Goal: Task Accomplishment & Management: Manage account settings

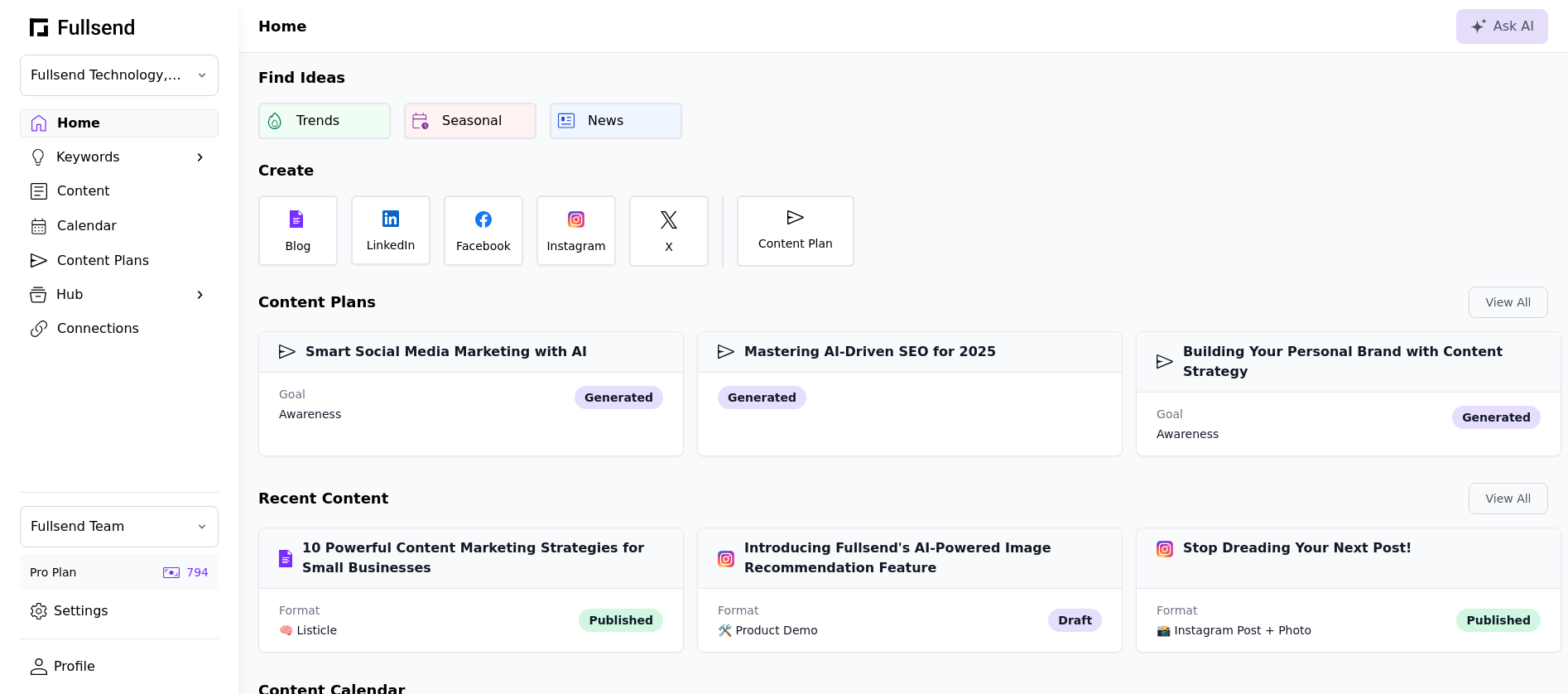
click at [98, 274] on link "Content Plans" at bounding box center [118, 261] width 199 height 28
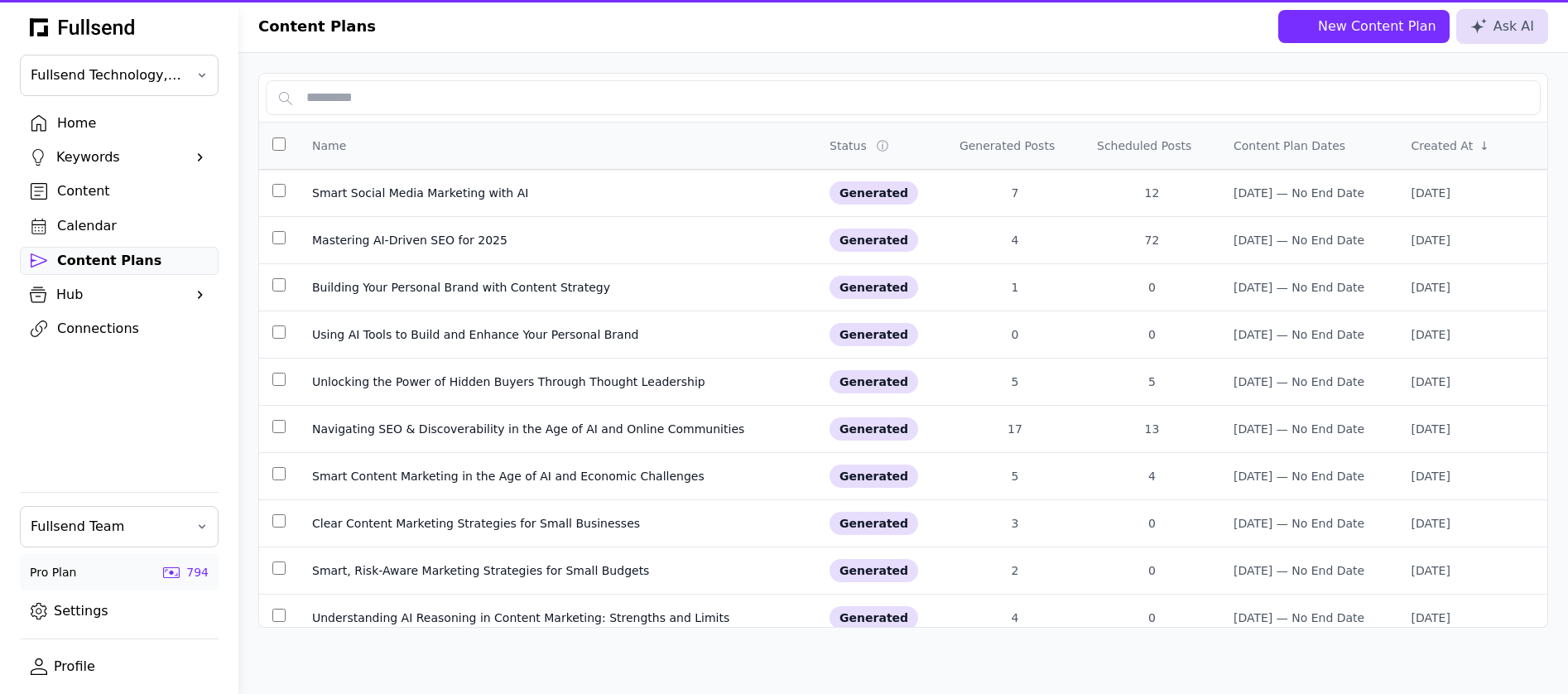
click at [77, 131] on div "Home" at bounding box center [132, 123] width 151 height 20
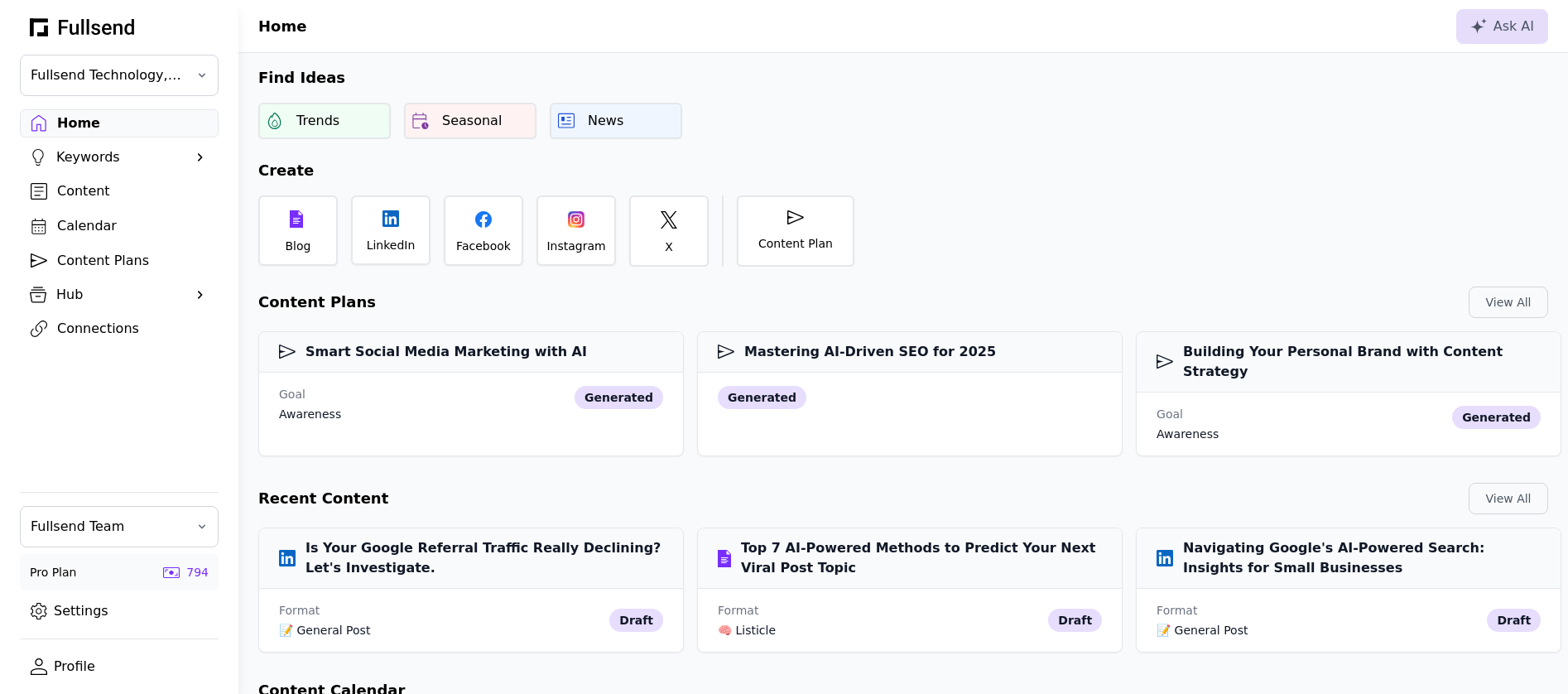
click at [69, 295] on div "Hub" at bounding box center [119, 294] width 126 height 20
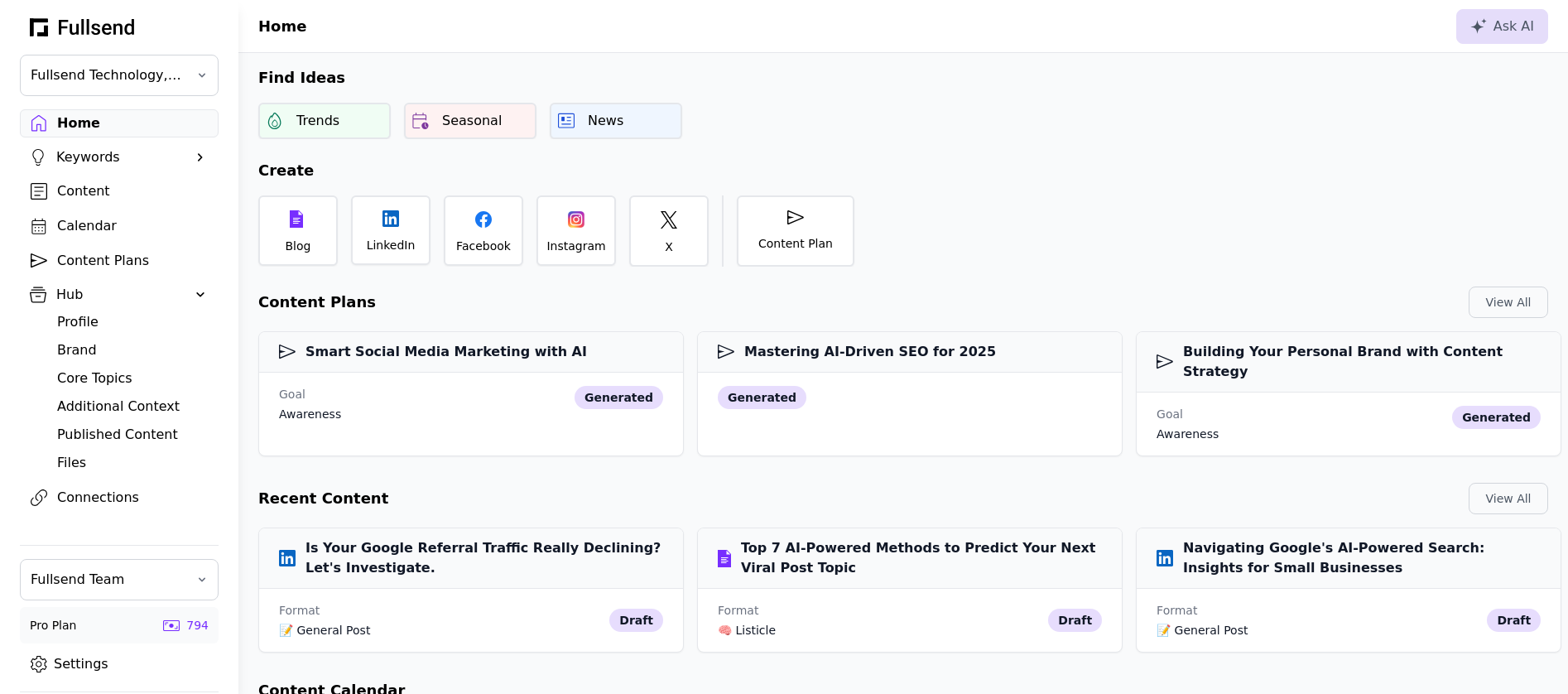
click at [90, 345] on div "Brand" at bounding box center [132, 350] width 151 height 20
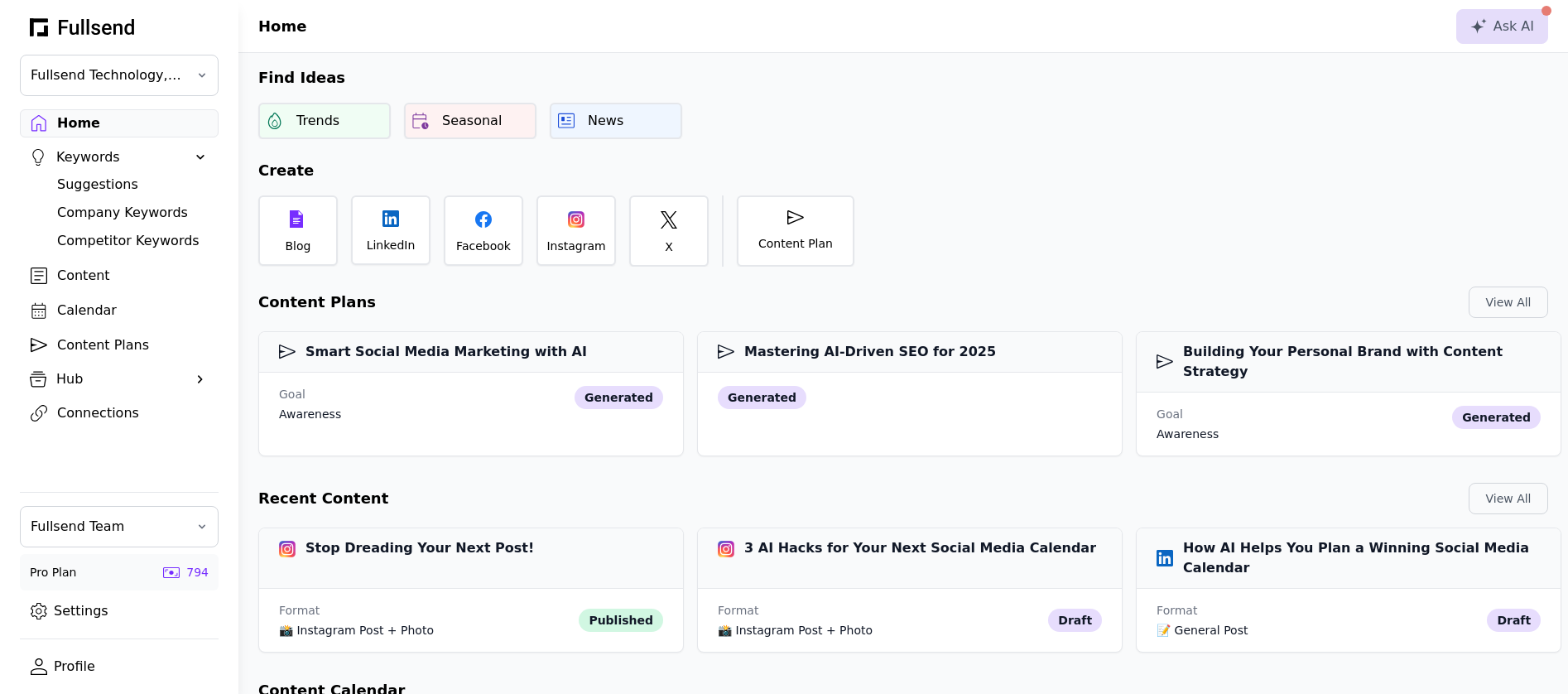
click at [83, 385] on div "Hub" at bounding box center [119, 379] width 126 height 20
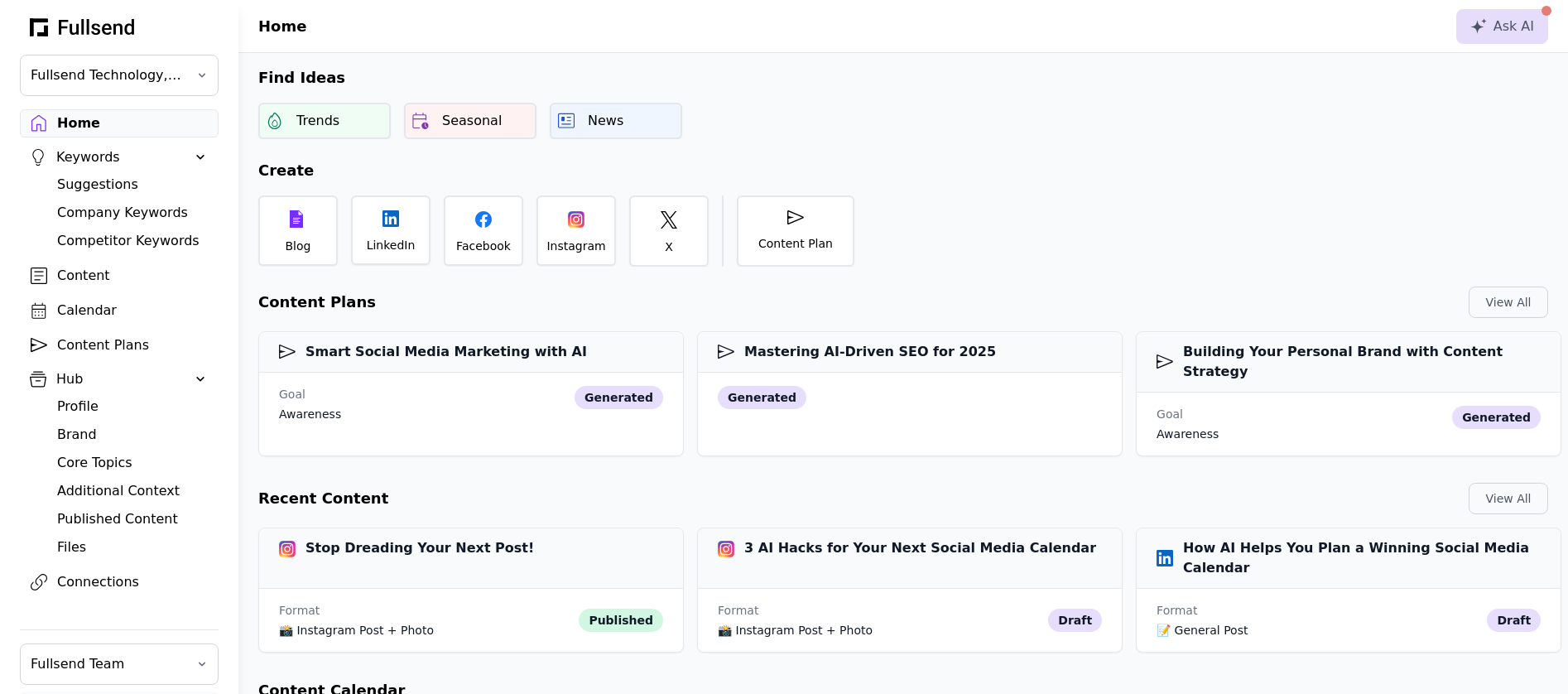
click at [84, 437] on div "Brand" at bounding box center [132, 434] width 151 height 20
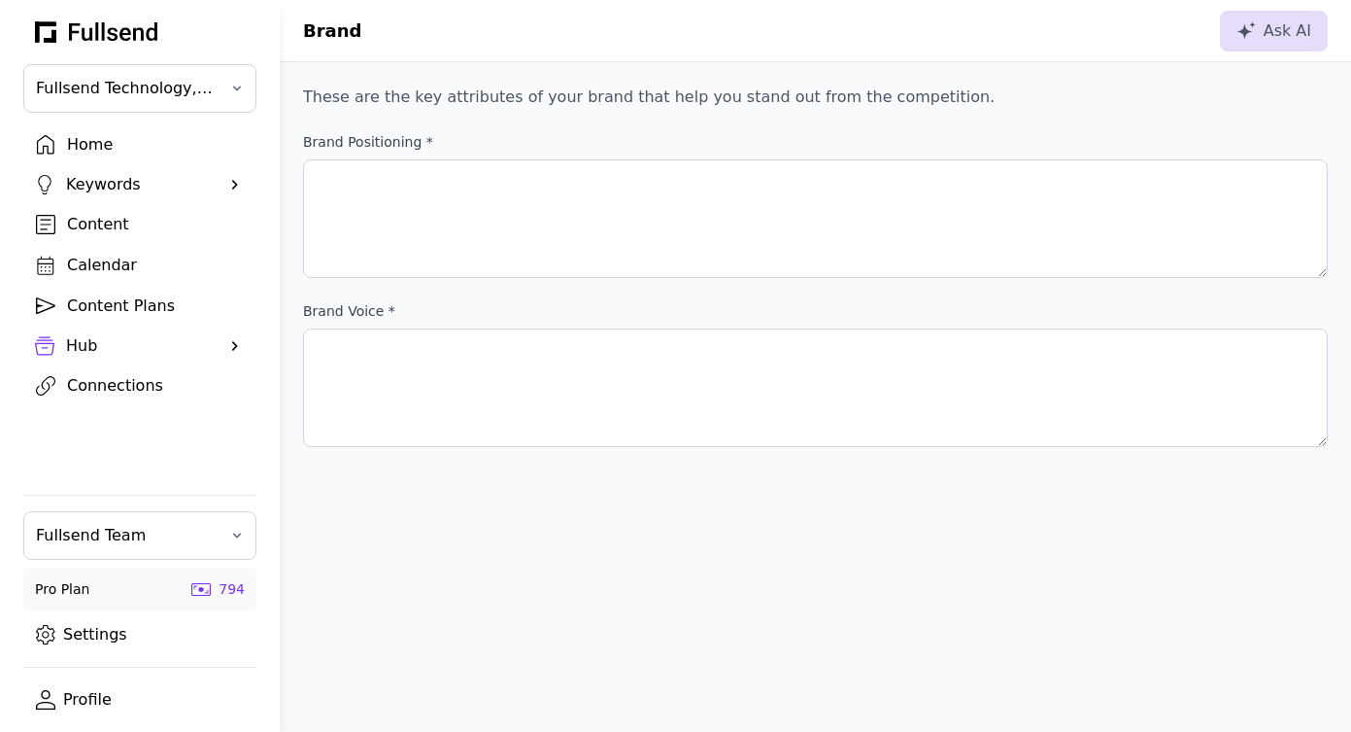
click at [90, 644] on link "Settings" at bounding box center [139, 634] width 233 height 33
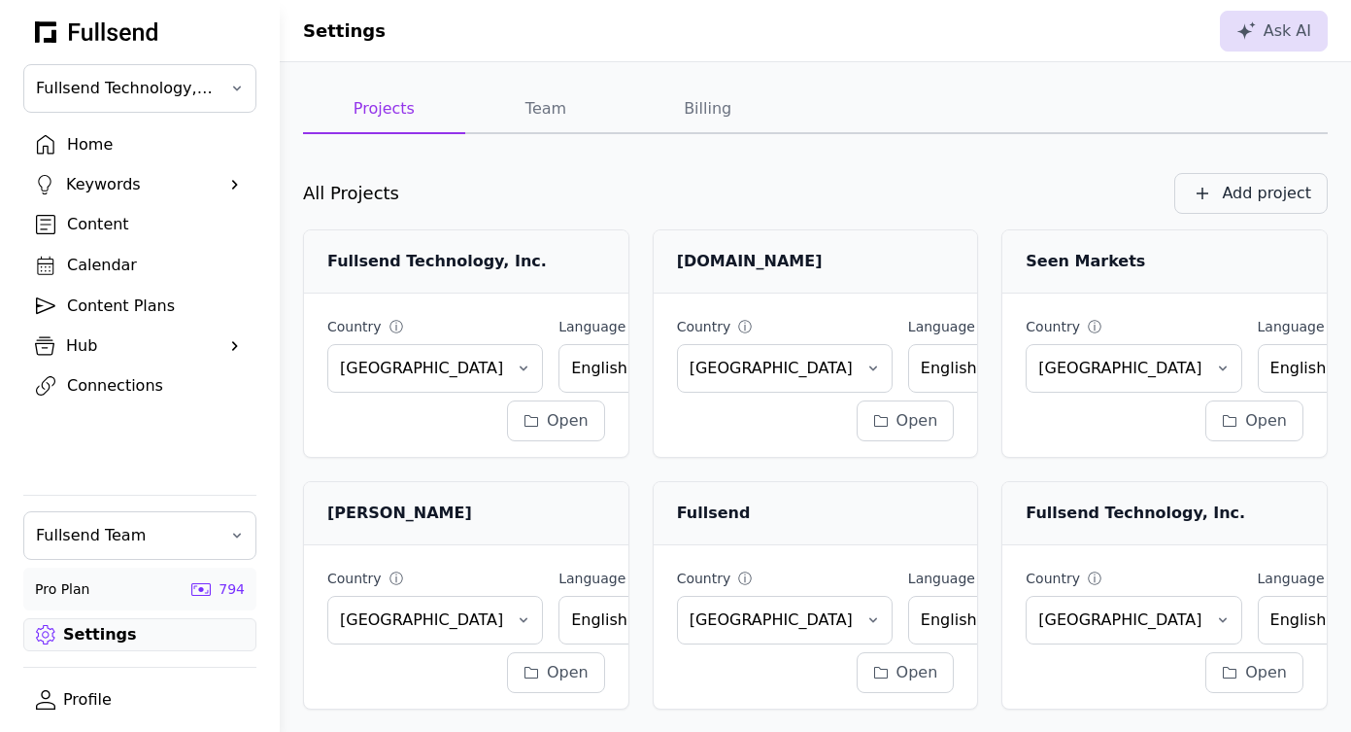
click at [1244, 192] on div "Add project" at bounding box center [1266, 193] width 89 height 23
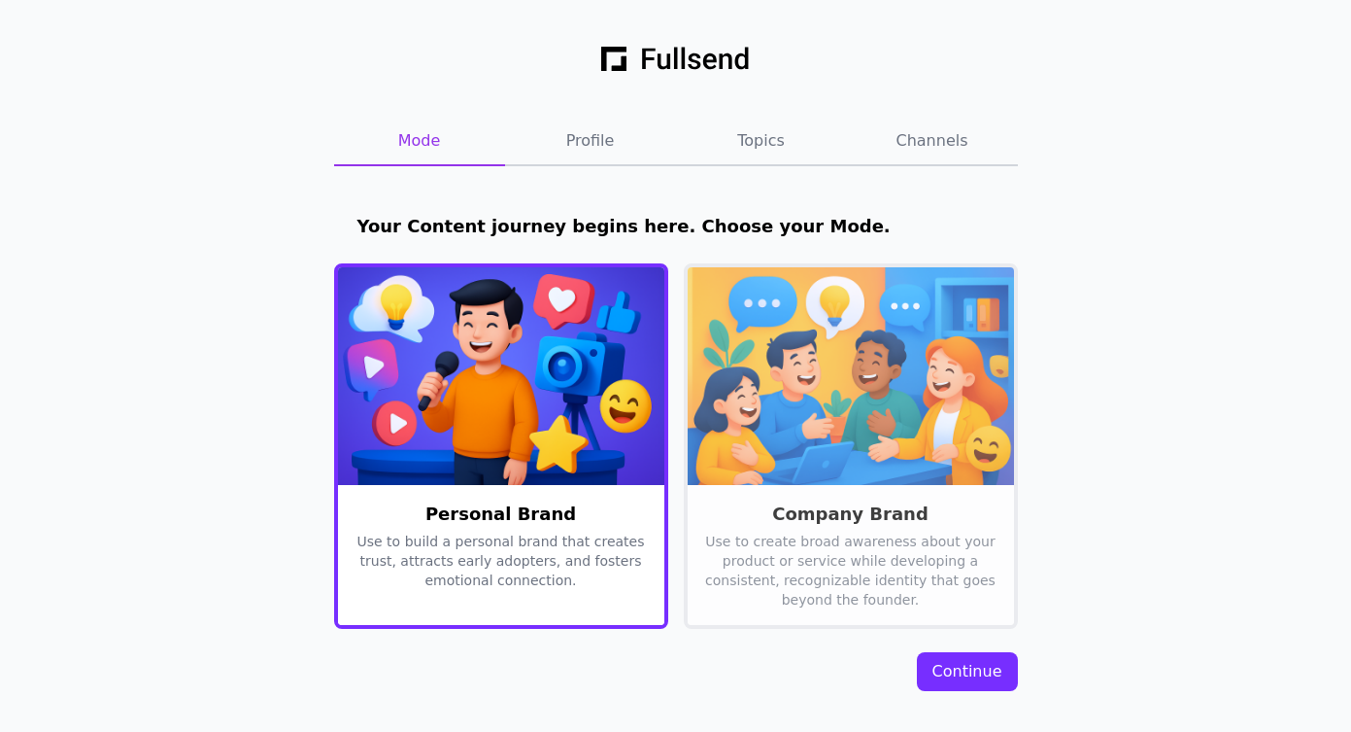
click at [964, 672] on div "Continue" at bounding box center [968, 671] width 70 height 23
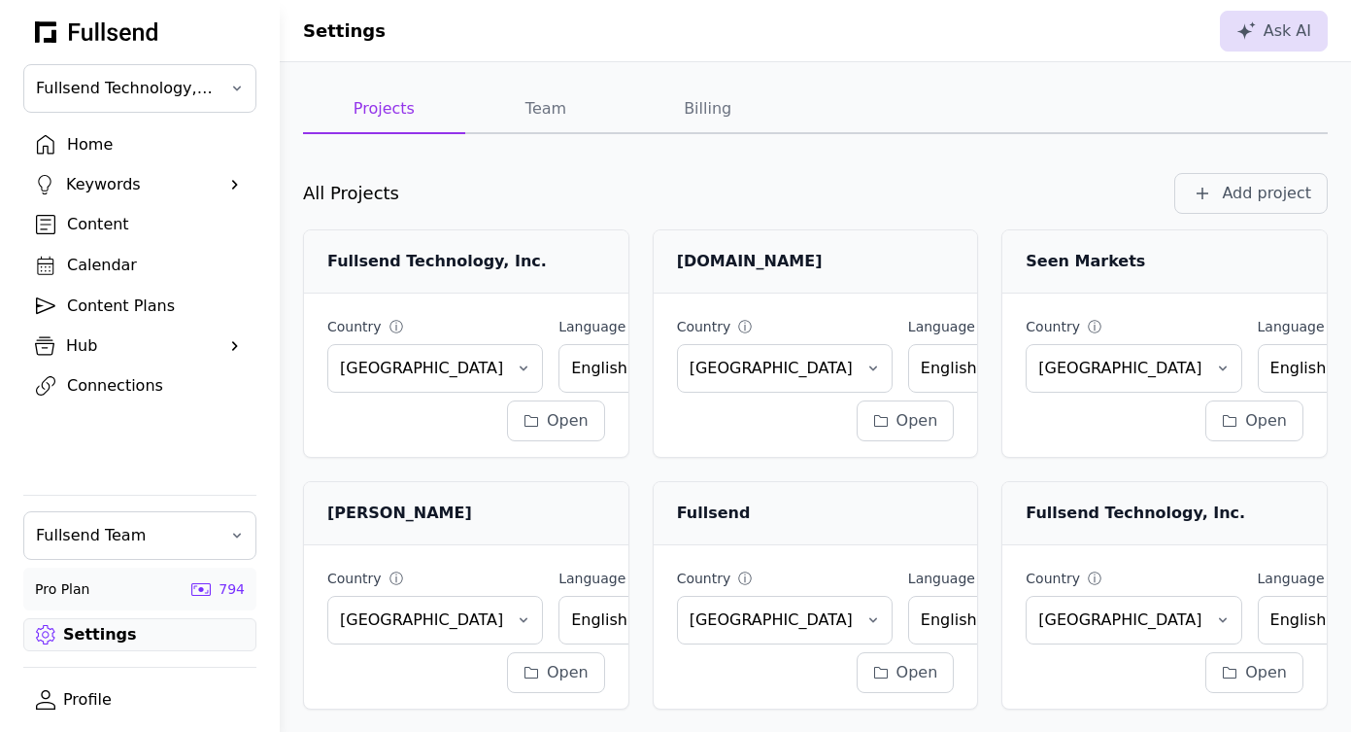
click at [118, 634] on link "Settings" at bounding box center [139, 634] width 233 height 33
click at [1221, 208] on button "Add project" at bounding box center [1252, 193] width 154 height 41
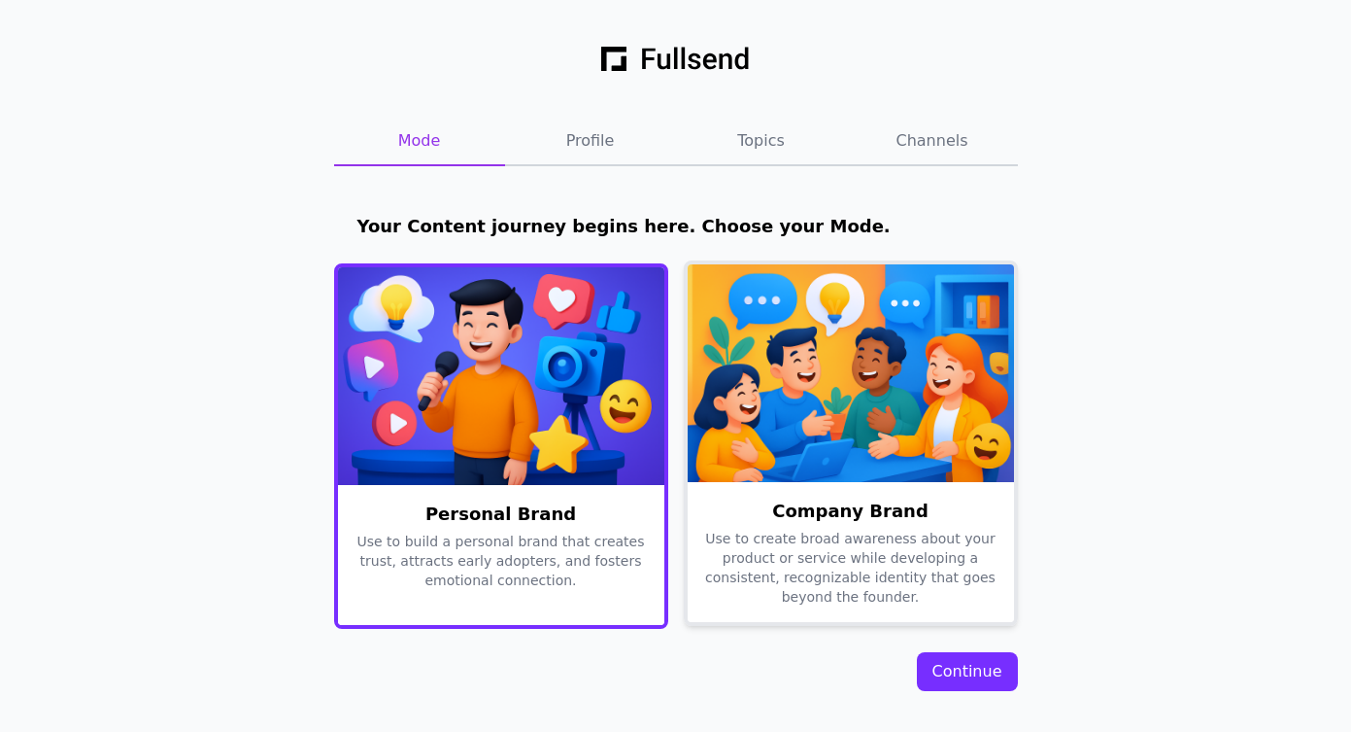
click at [794, 497] on div "Company Brand" at bounding box center [850, 510] width 295 height 27
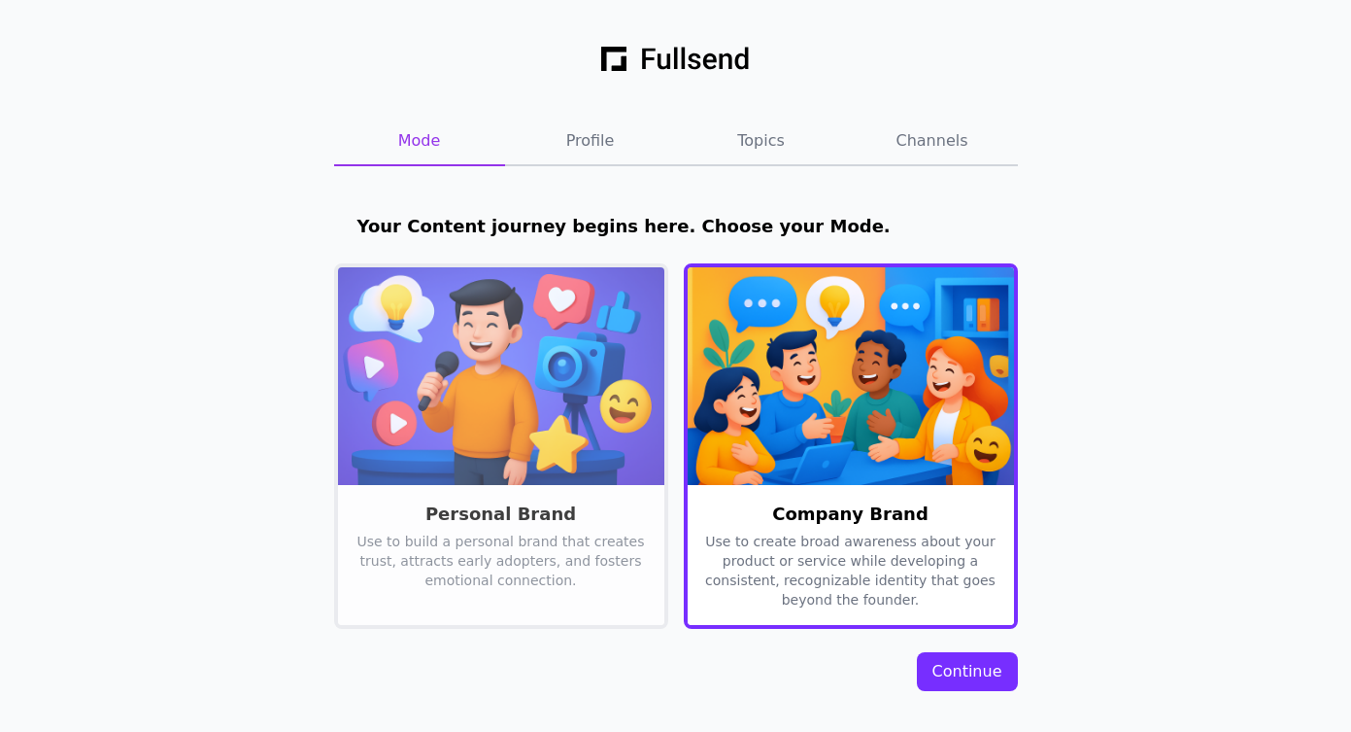
click at [970, 667] on div "Continue" at bounding box center [968, 671] width 70 height 23
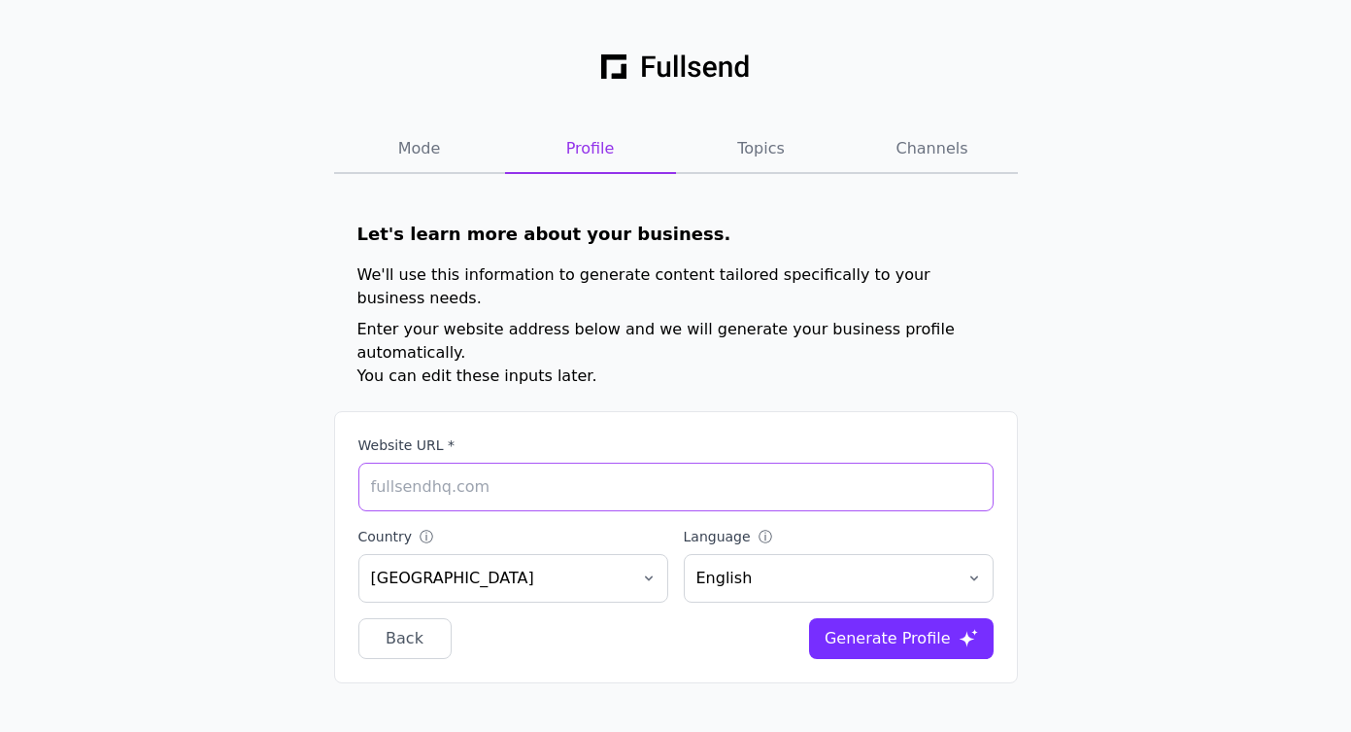
click at [461, 462] on input "Website URL *" at bounding box center [675, 486] width 635 height 49
paste input "https://www.instagram.com/hormozi/"
type input "https://www.instagram.com/hormozi/"
click at [915, 627] on div "Generate Profile" at bounding box center [888, 638] width 126 height 23
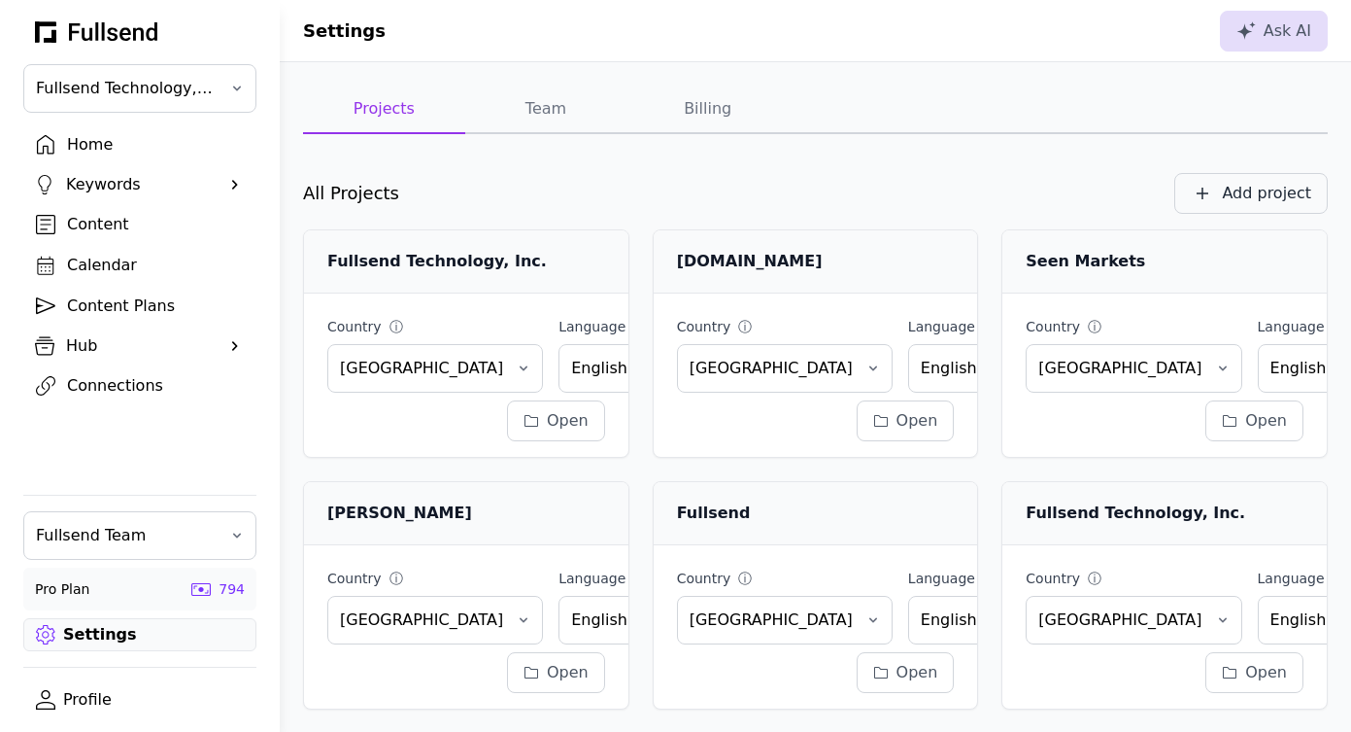
click at [1252, 192] on div "Add project" at bounding box center [1266, 193] width 89 height 23
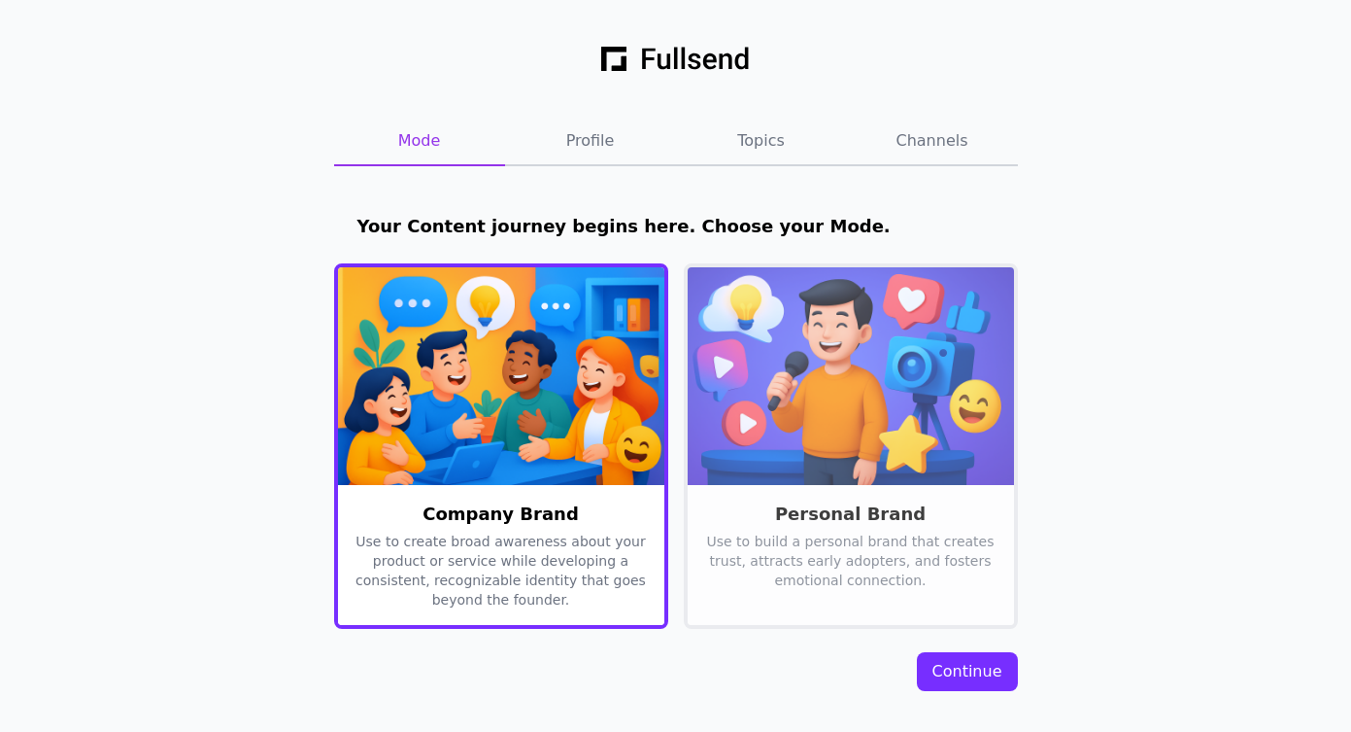
click at [959, 685] on button "Continue" at bounding box center [967, 671] width 101 height 39
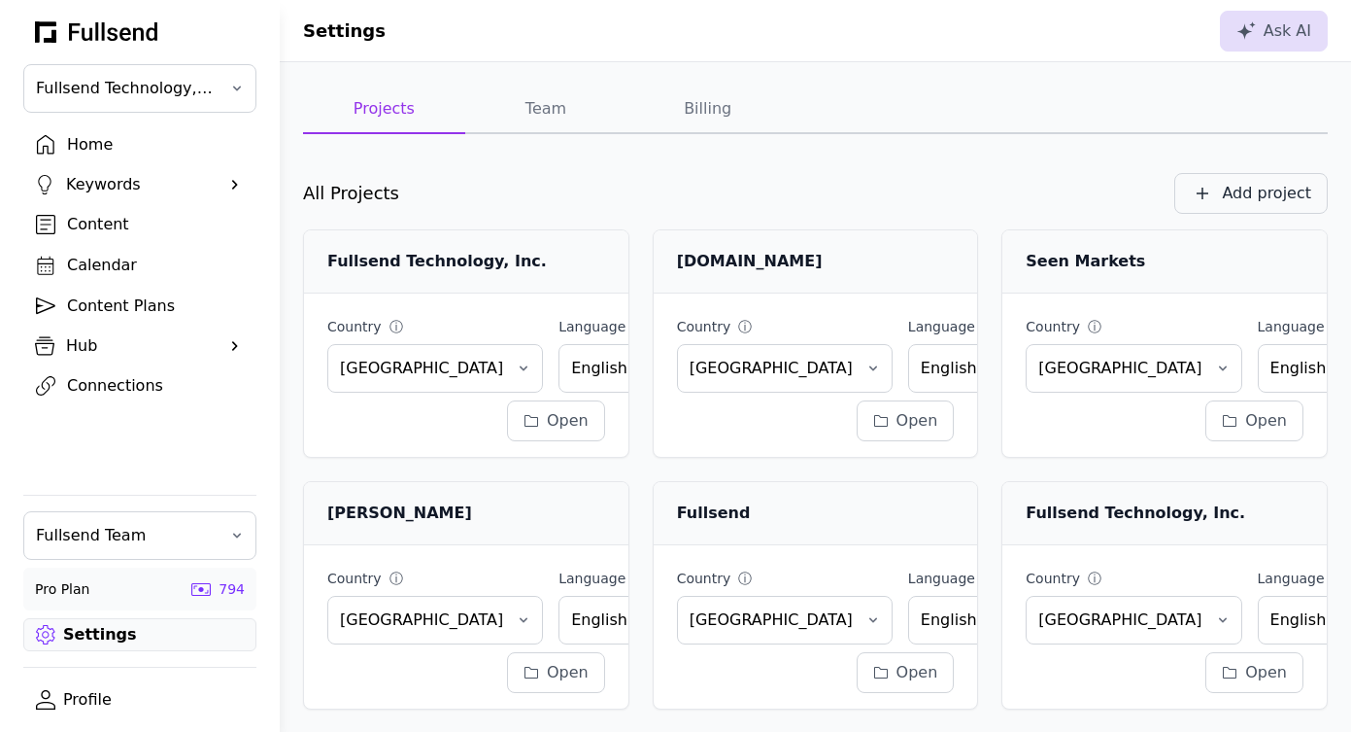
click at [1251, 188] on div "Add project" at bounding box center [1266, 193] width 89 height 23
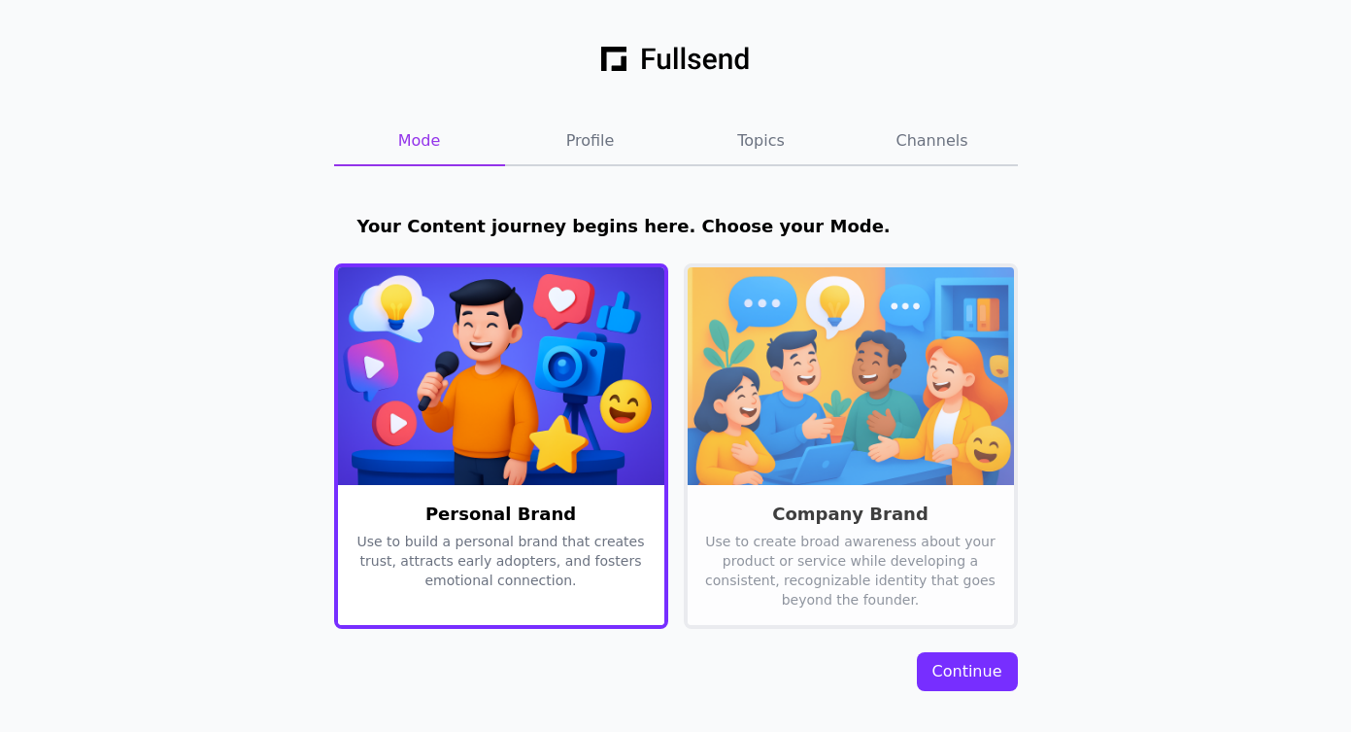
click at [1004, 670] on button "Continue" at bounding box center [967, 671] width 101 height 39
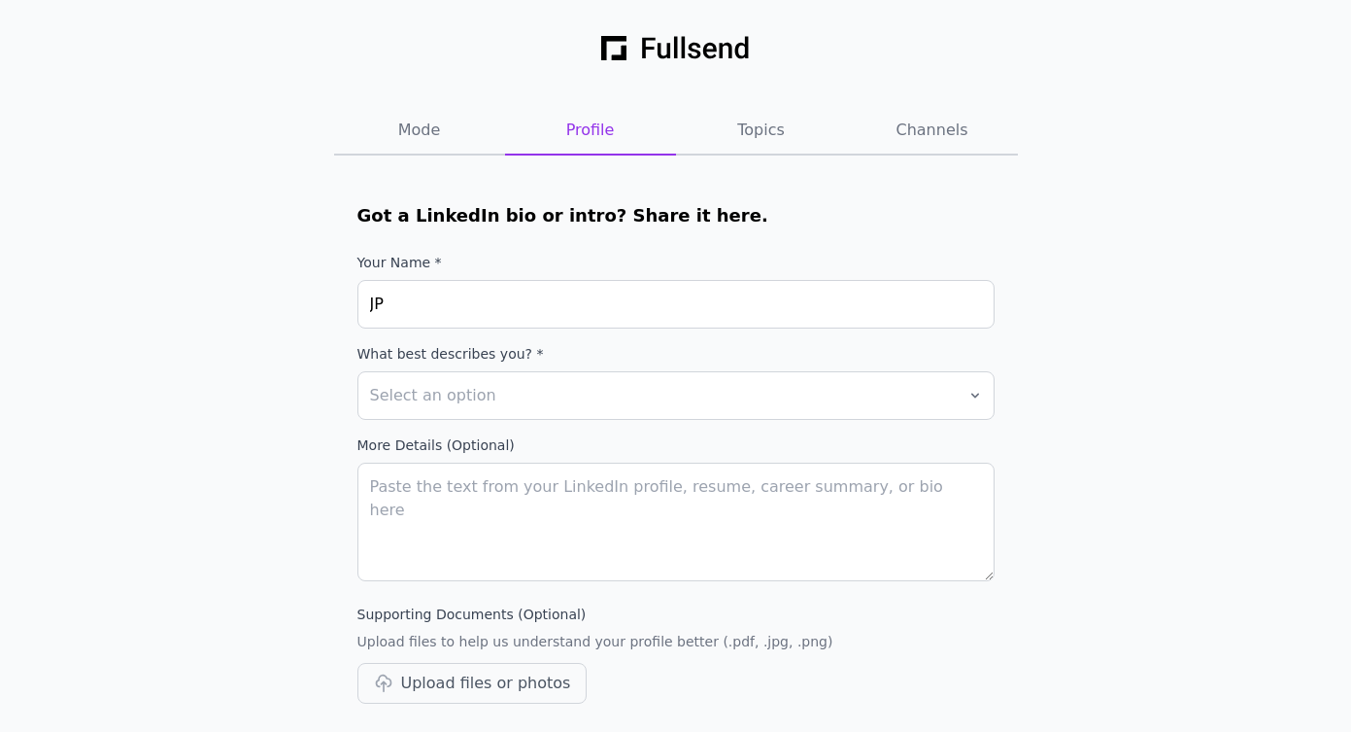
scroll to position [79, 0]
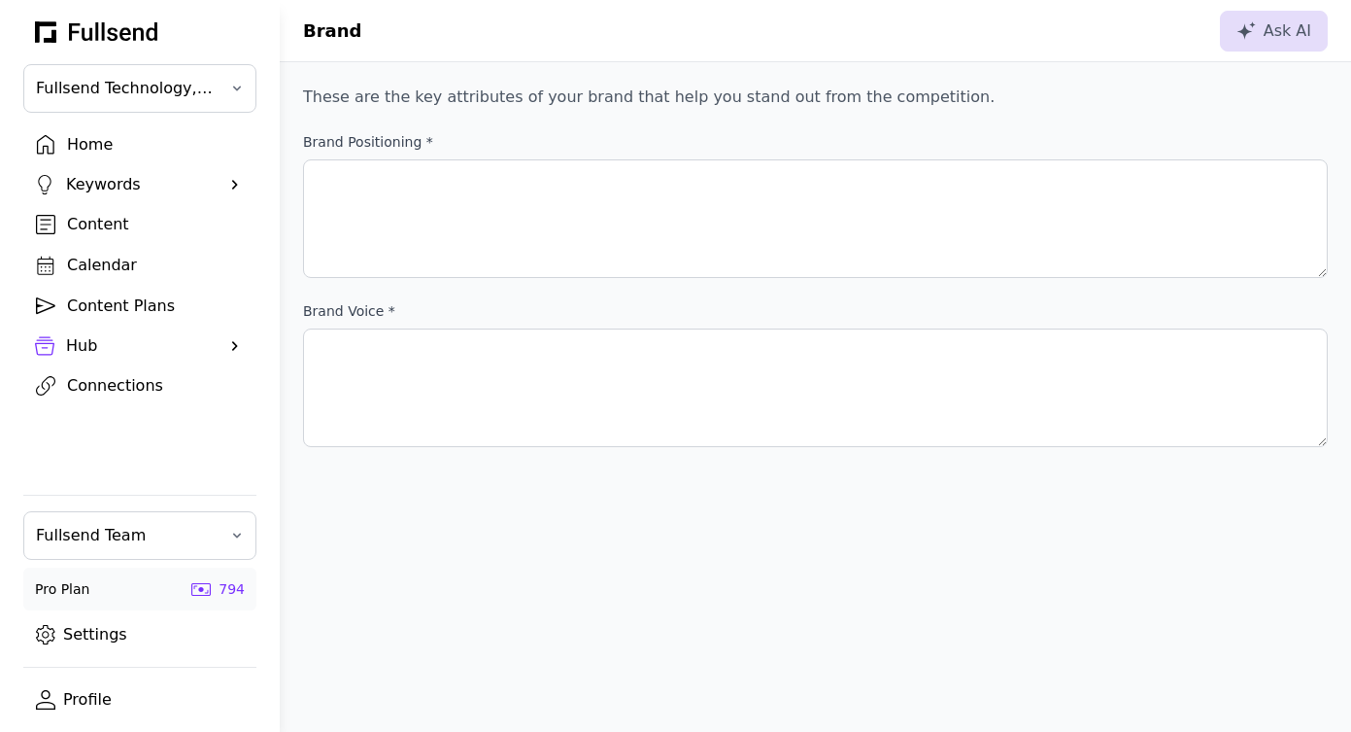
click at [96, 160] on link "Home" at bounding box center [139, 144] width 233 height 33
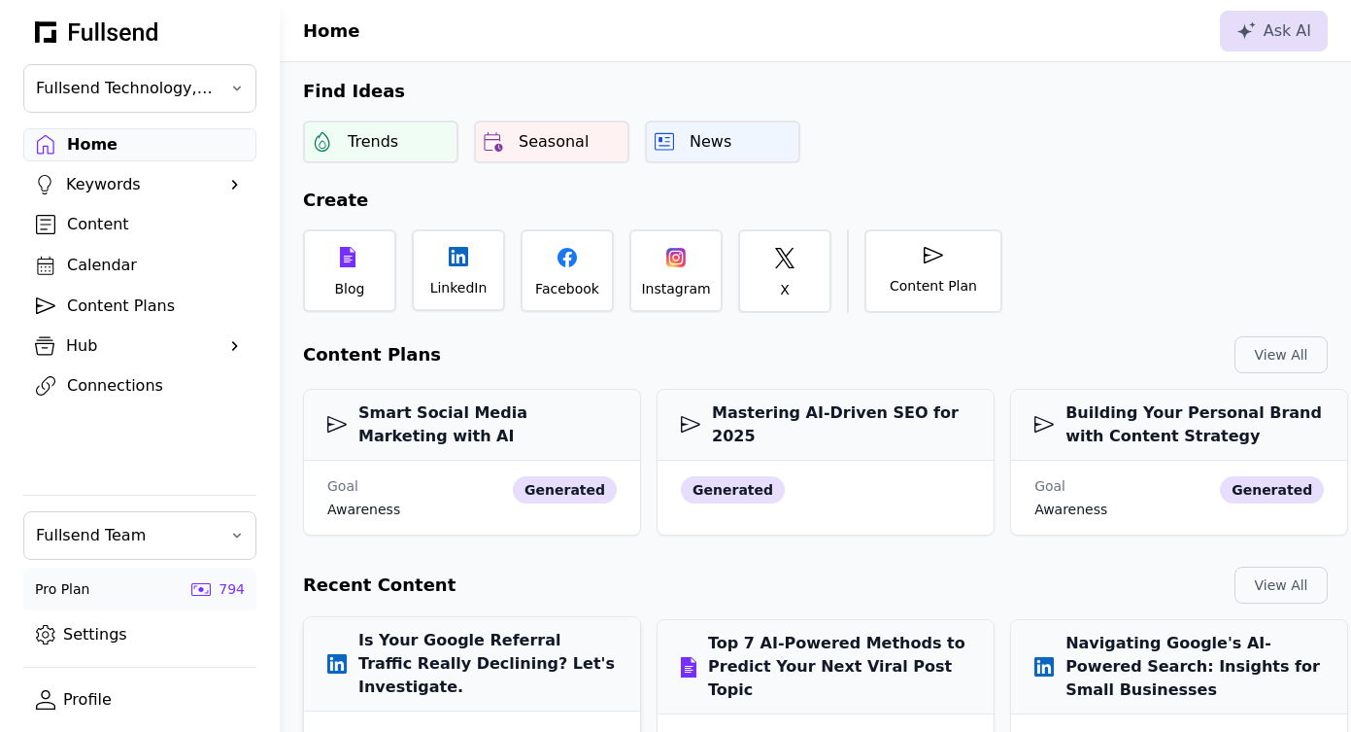
click at [458, 641] on h3 "Is Your Google Referral Traffic Really Declining? Let's Investigate." at bounding box center [472, 664] width 290 height 70
select select "**"
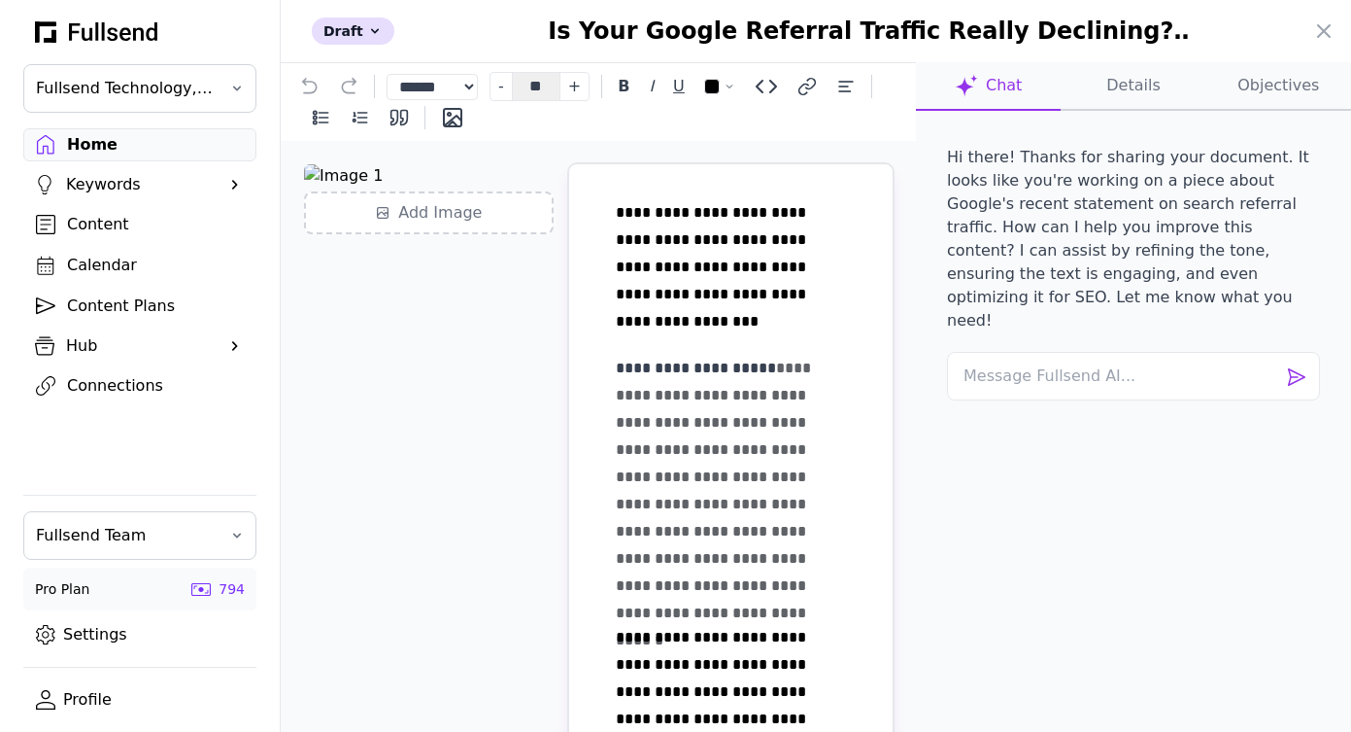
click at [99, 138] on div at bounding box center [675, 366] width 1351 height 732
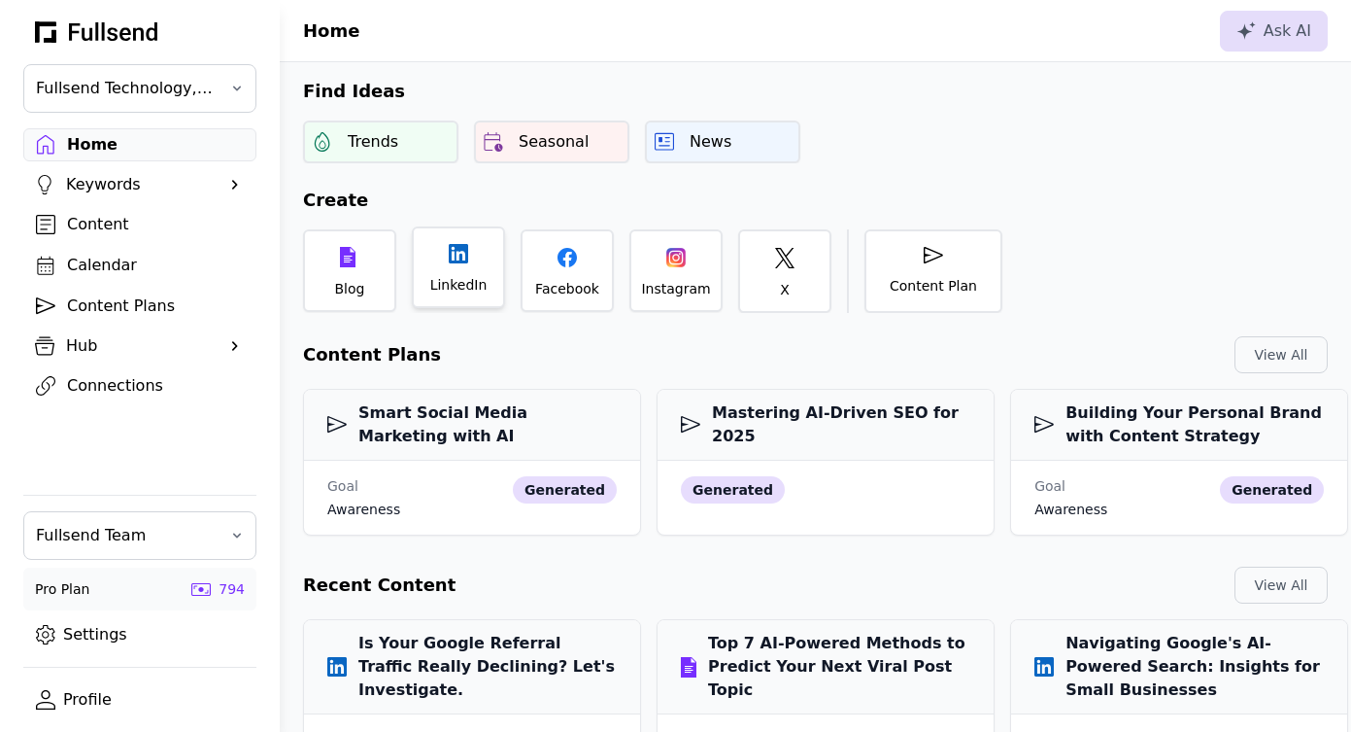
click at [462, 281] on div "LinkedIn" at bounding box center [458, 284] width 57 height 19
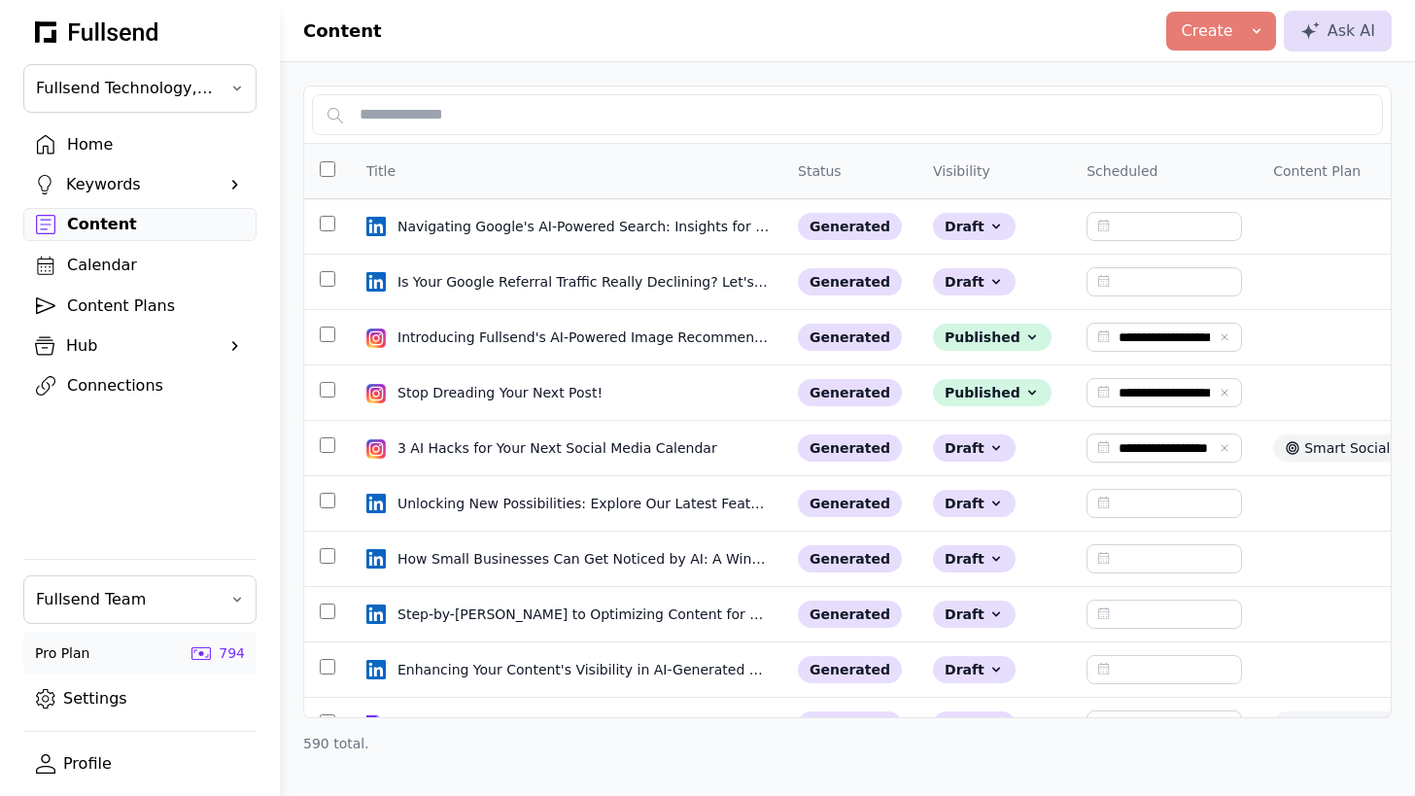
click at [108, 356] on div "Hub" at bounding box center [140, 345] width 148 height 23
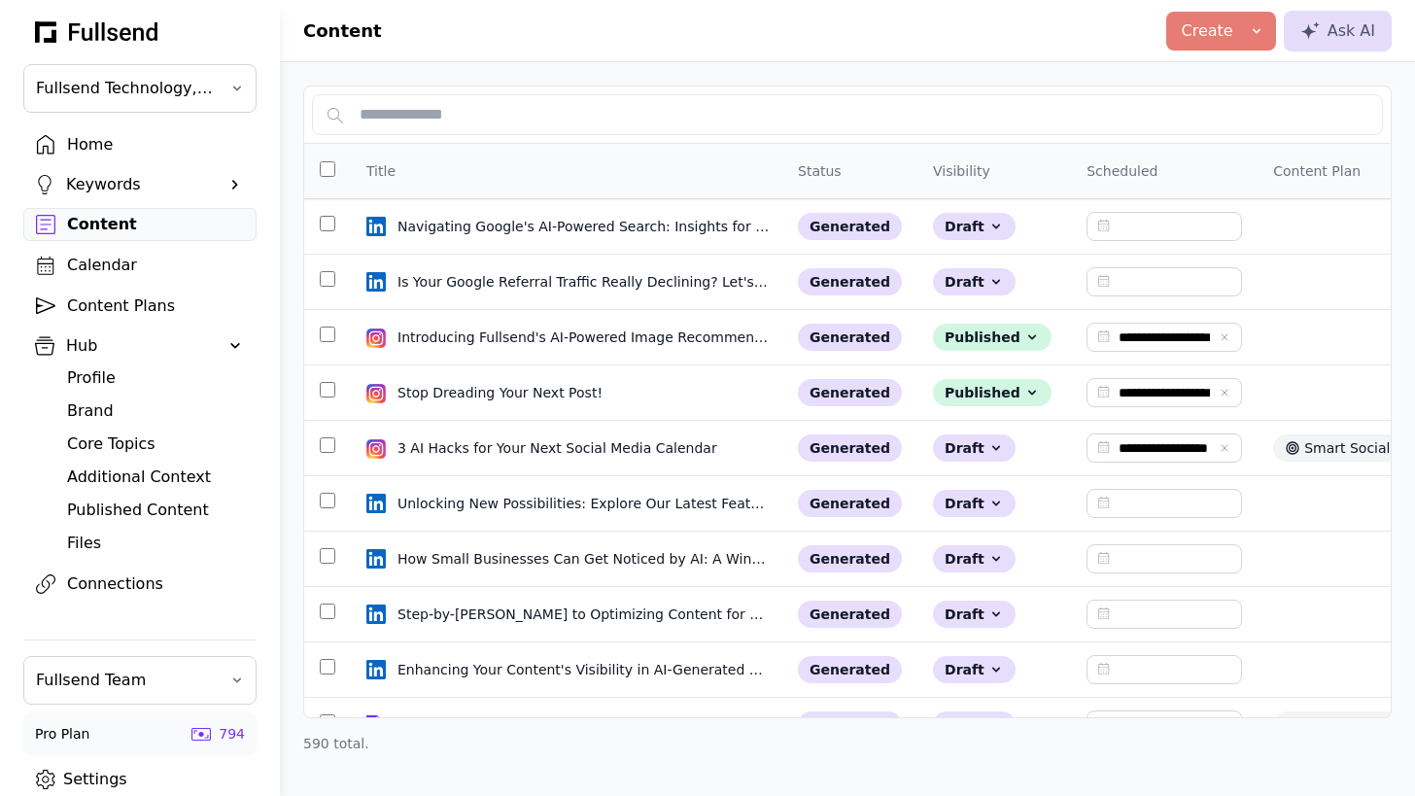
click at [109, 396] on link "Brand" at bounding box center [155, 410] width 202 height 33
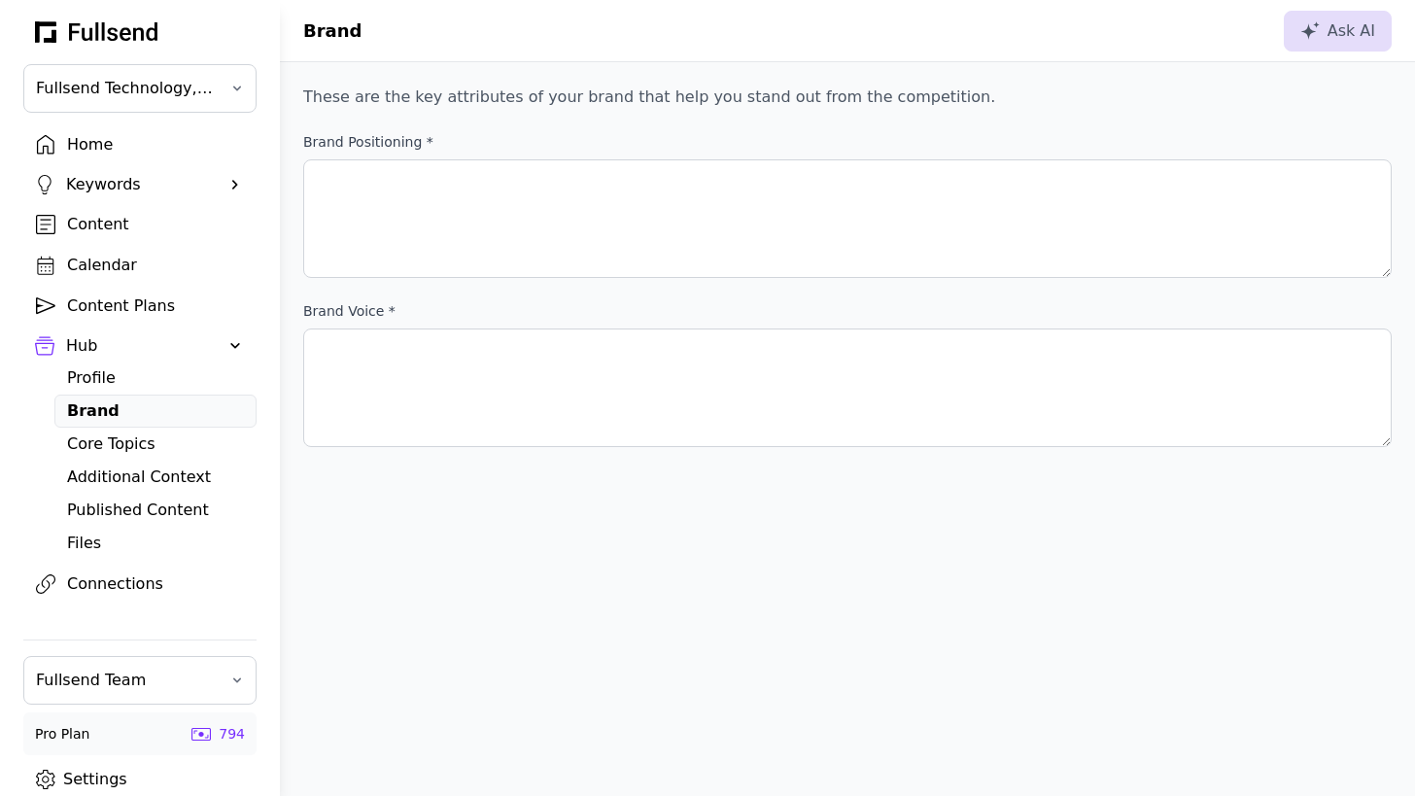
click at [102, 384] on div "Profile" at bounding box center [155, 377] width 177 height 23
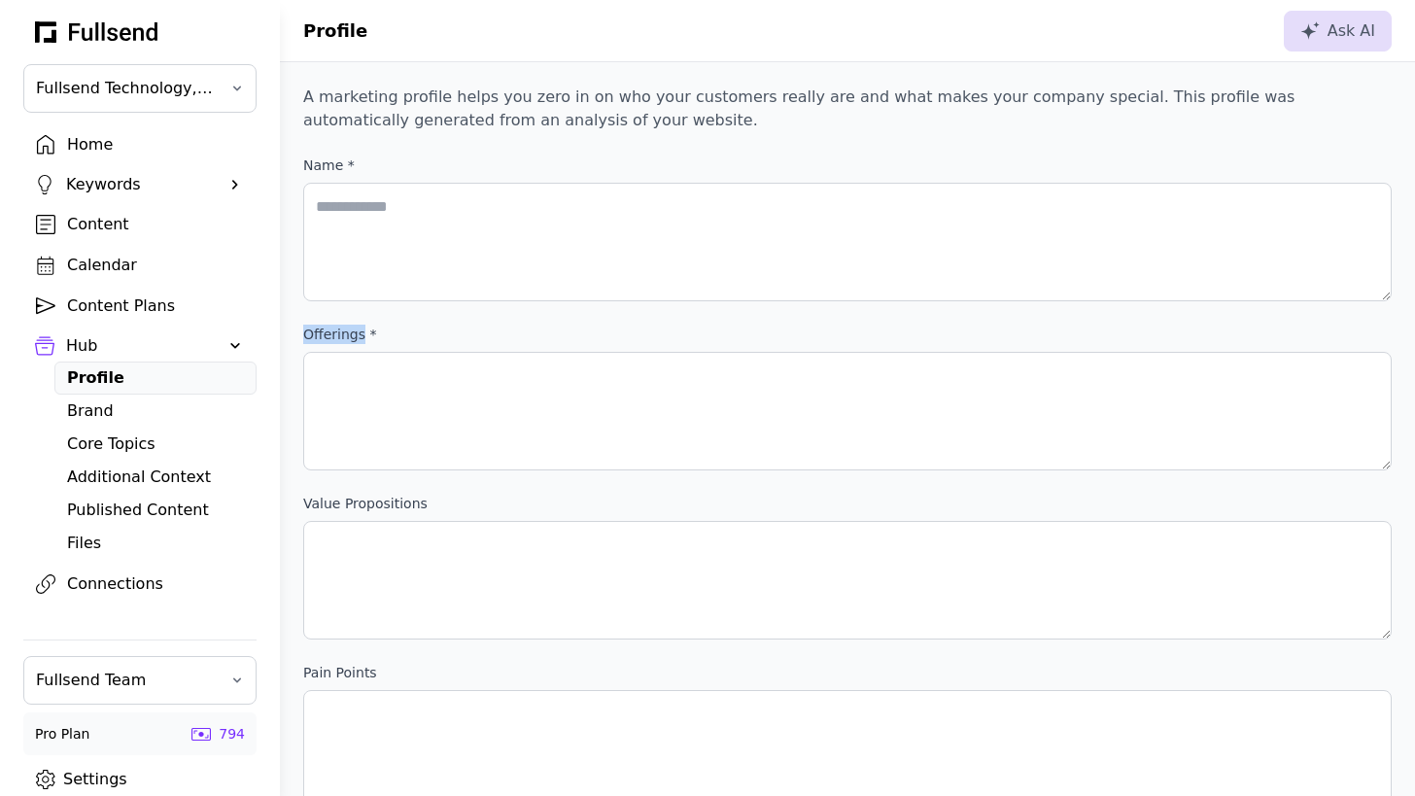
drag, startPoint x: 360, startPoint y: 337, endPoint x: 282, endPoint y: 339, distance: 78.7
copy label "offerings"
click at [83, 418] on div "Brand" at bounding box center [155, 410] width 177 height 23
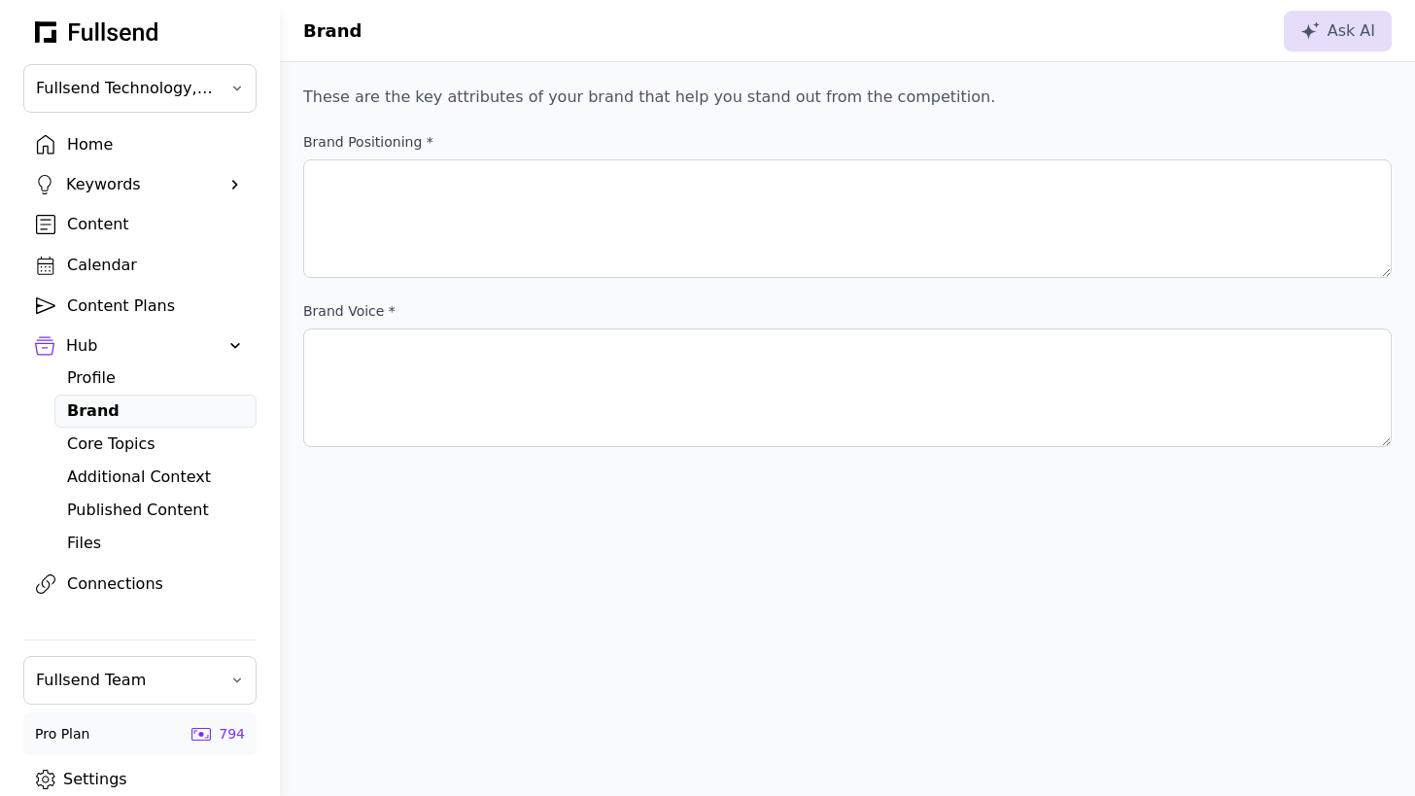
click at [83, 444] on div "Core Topics" at bounding box center [155, 443] width 177 height 23
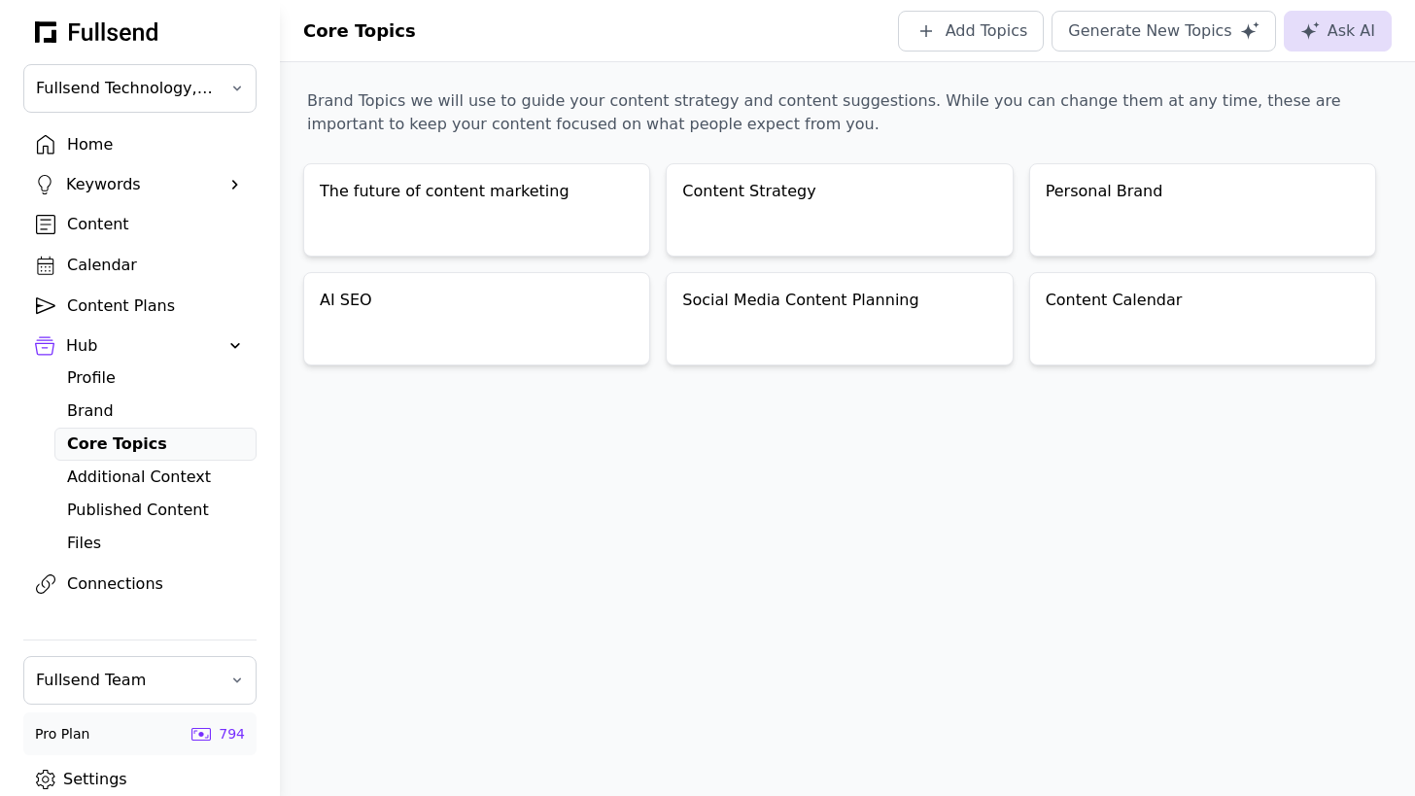
click at [96, 473] on div "Additional Context" at bounding box center [155, 476] width 177 height 23
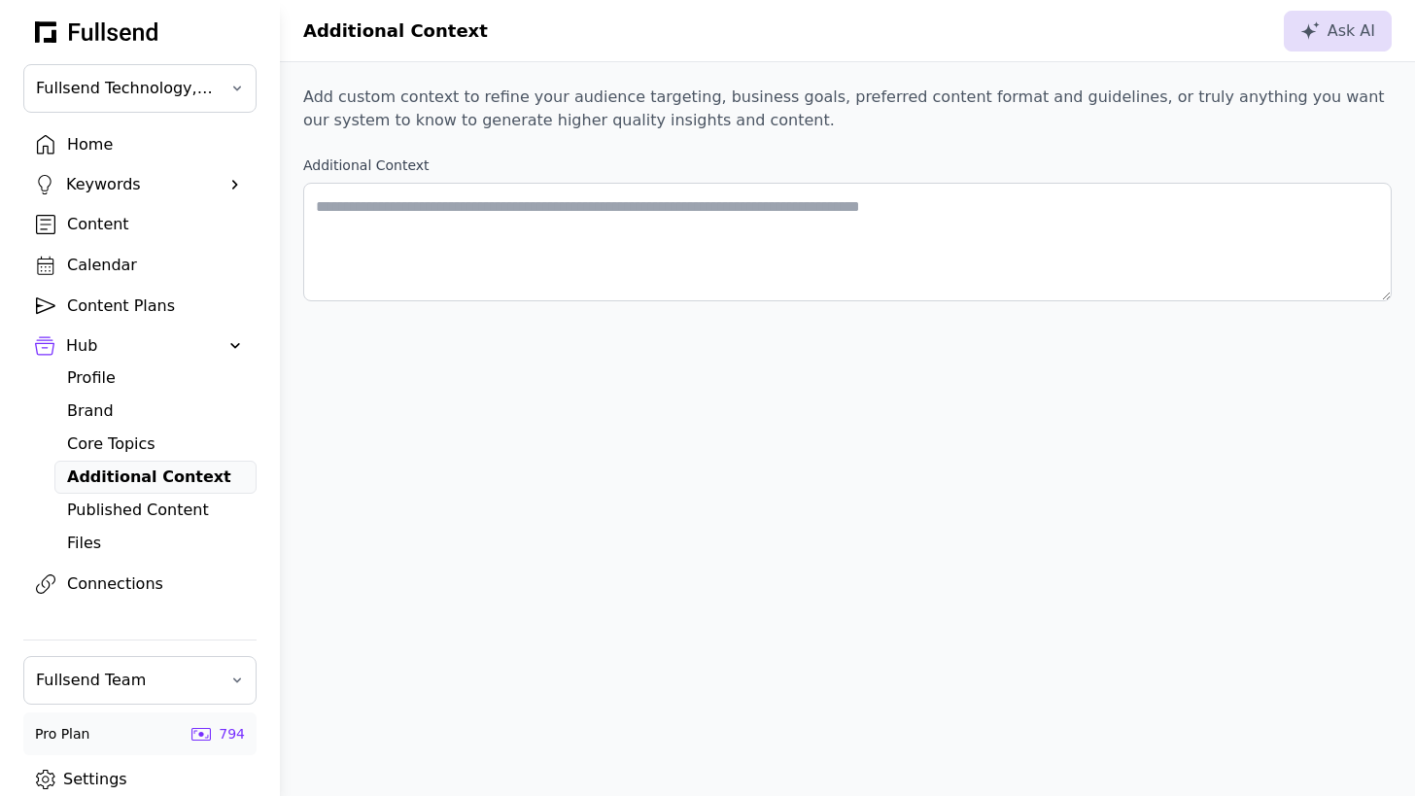
type textarea "**********"
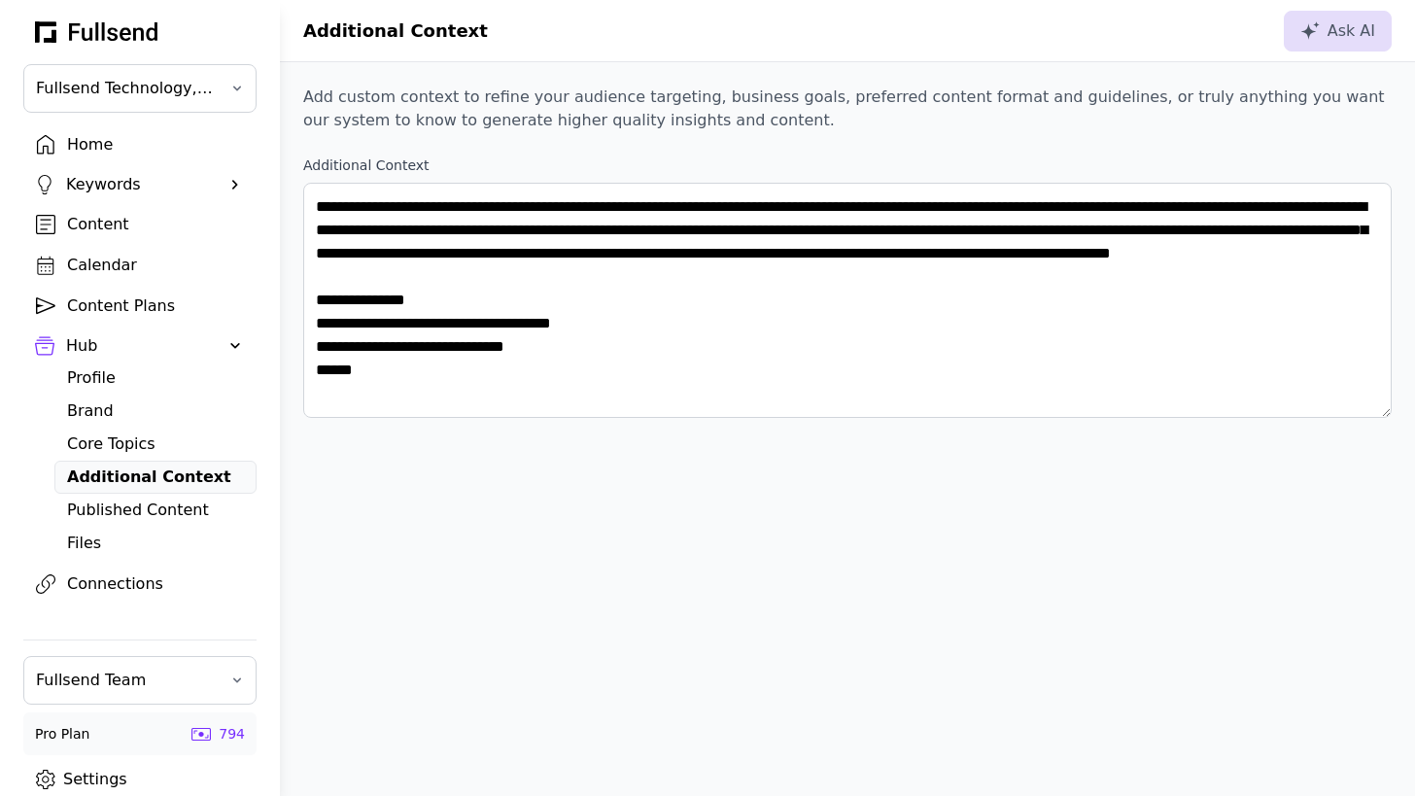
click at [96, 504] on div "Published Content" at bounding box center [155, 509] width 177 height 23
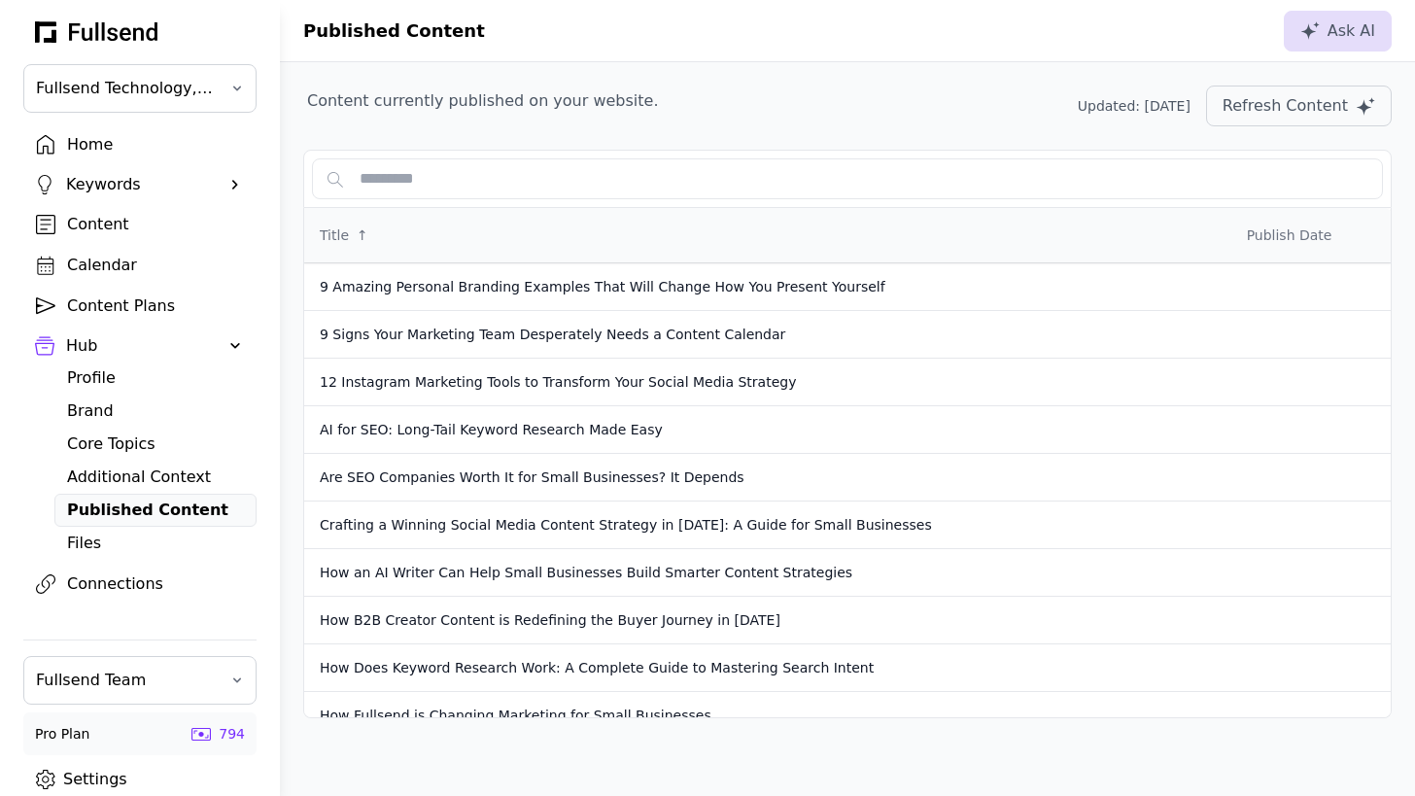
click at [88, 537] on div "Files" at bounding box center [155, 542] width 177 height 23
